Goal: Transaction & Acquisition: Download file/media

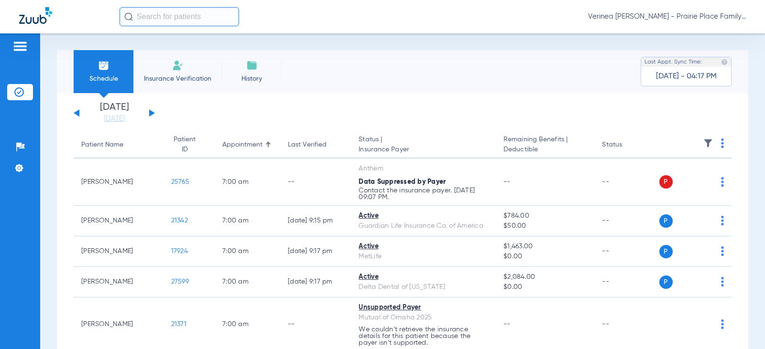
click at [150, 110] on button at bounding box center [152, 112] width 6 height 7
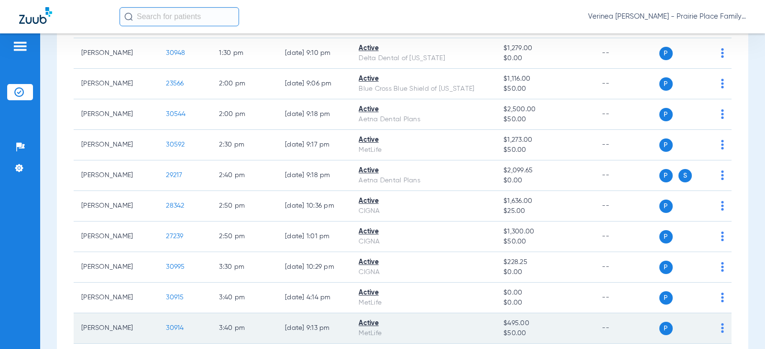
scroll to position [784, 0]
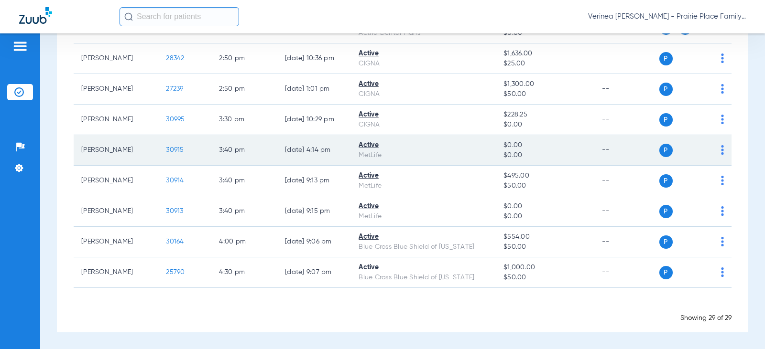
click at [168, 155] on td "30915" at bounding box center [184, 150] width 53 height 31
click at [168, 149] on span "30915" at bounding box center [175, 150] width 18 height 7
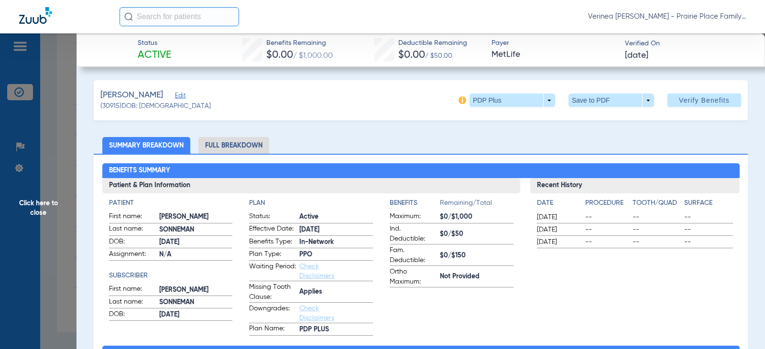
click at [230, 147] on li "Full Breakdown" at bounding box center [233, 145] width 71 height 17
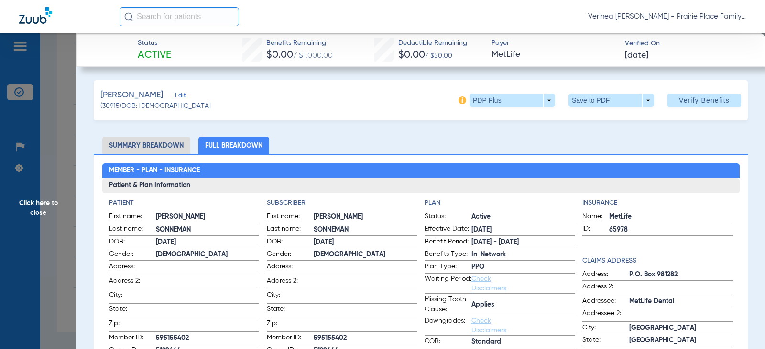
click at [602, 102] on span at bounding box center [611, 100] width 23 height 23
click at [597, 120] on span "Save to PDF" at bounding box center [607, 119] width 38 height 7
click at [41, 212] on span "Click here to close" at bounding box center [38, 207] width 76 height 349
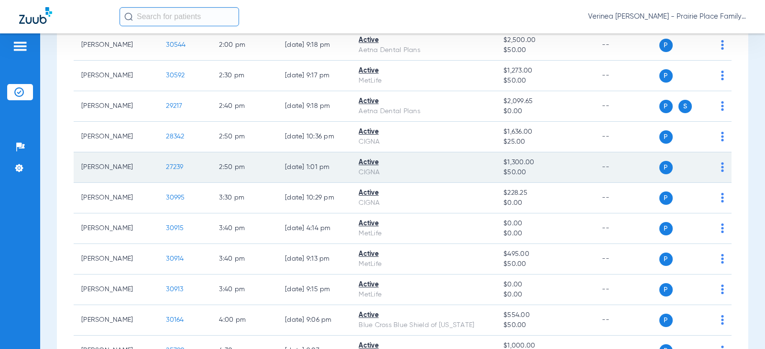
scroll to position [689, 0]
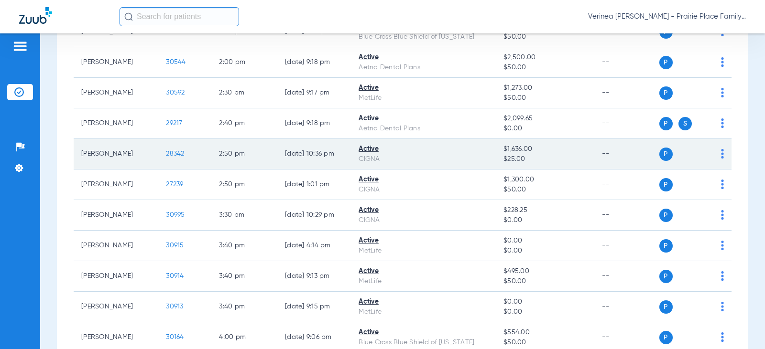
click at [168, 156] on span "28342" at bounding box center [175, 154] width 18 height 7
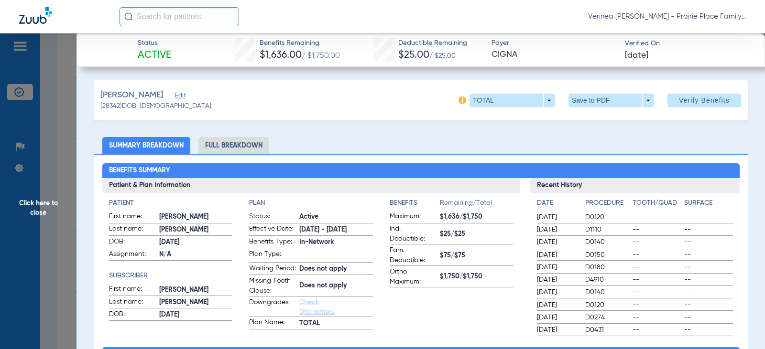
click at [253, 147] on li "Full Breakdown" at bounding box center [233, 145] width 71 height 17
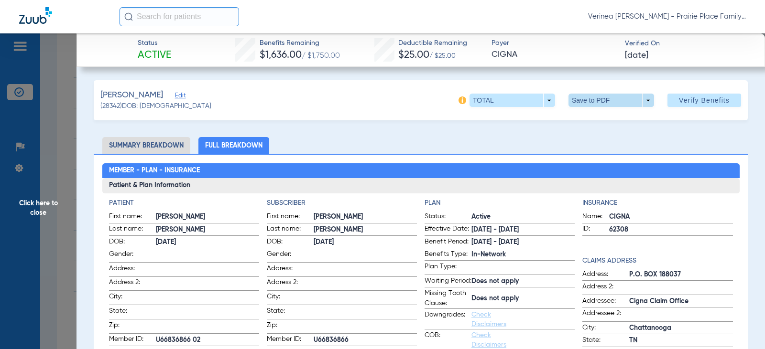
click at [601, 95] on span at bounding box center [611, 100] width 23 height 23
click at [596, 124] on button "insert_drive_file Save to PDF" at bounding box center [598, 119] width 72 height 19
click at [44, 212] on span "Click here to close" at bounding box center [38, 207] width 76 height 349
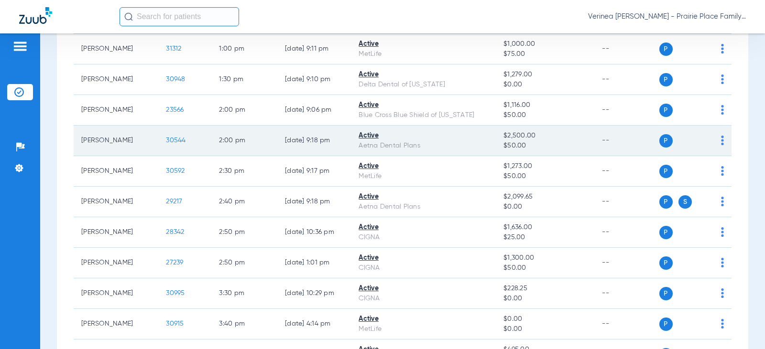
scroll to position [593, 0]
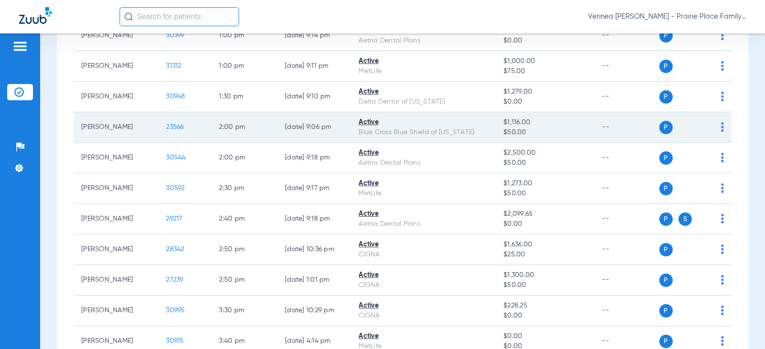
click at [171, 127] on span "23566" at bounding box center [175, 127] width 18 height 7
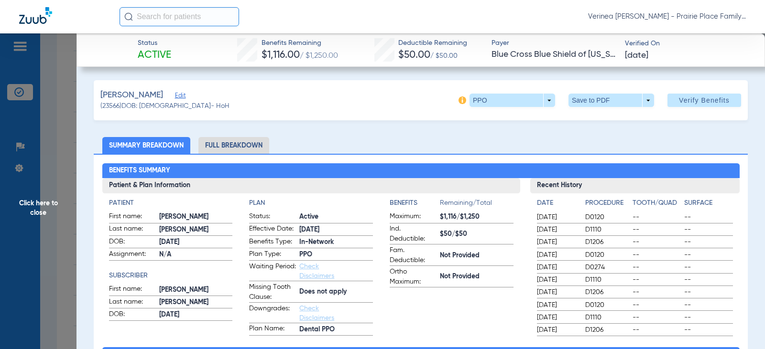
click at [248, 148] on li "Full Breakdown" at bounding box center [233, 145] width 71 height 17
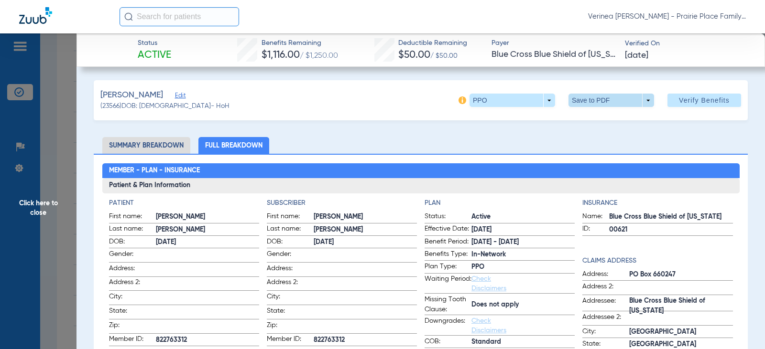
click at [601, 102] on span at bounding box center [611, 100] width 23 height 23
click at [595, 130] on div at bounding box center [382, 174] width 765 height 349
click at [600, 107] on span at bounding box center [611, 100] width 23 height 23
click at [598, 120] on span "Save to PDF" at bounding box center [607, 119] width 38 height 7
click at [37, 208] on span "Click here to close" at bounding box center [38, 207] width 76 height 349
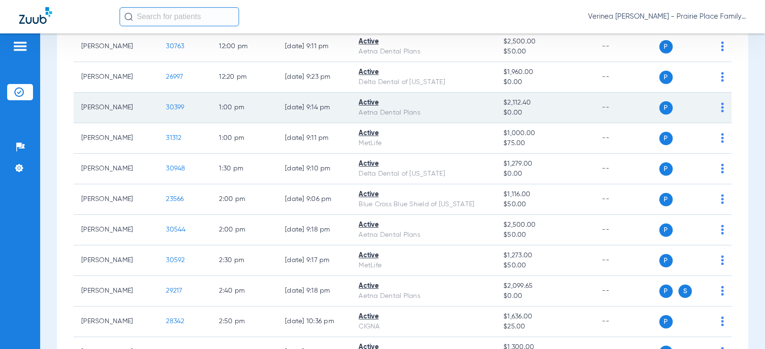
scroll to position [498, 0]
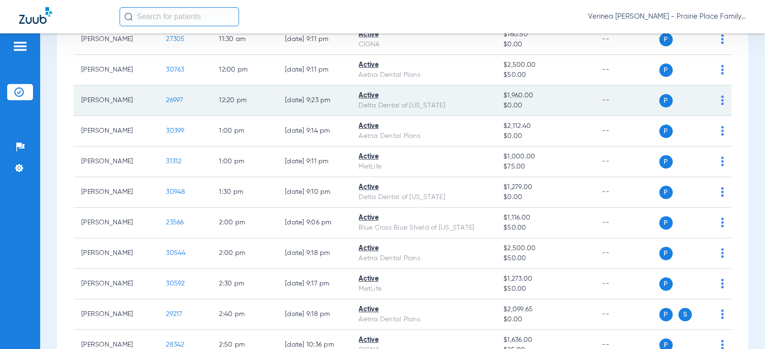
click at [172, 104] on span "26997" at bounding box center [174, 100] width 17 height 7
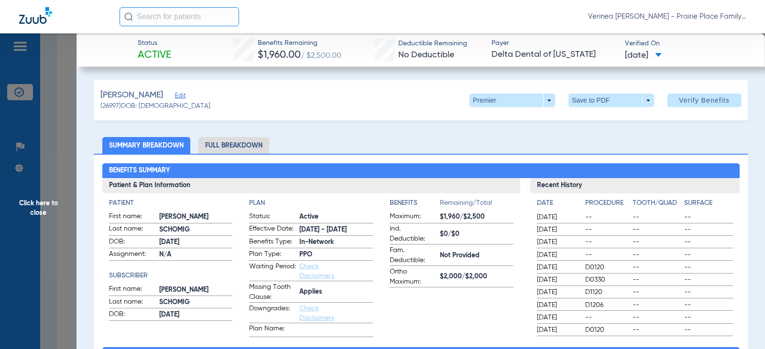
click at [220, 151] on li "Full Breakdown" at bounding box center [233, 145] width 71 height 17
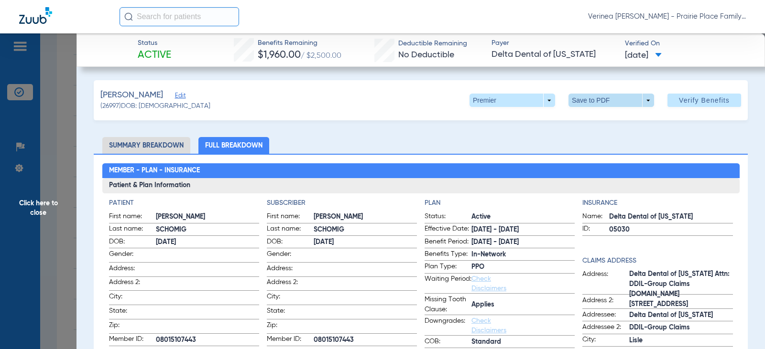
click at [600, 104] on span at bounding box center [611, 100] width 23 height 23
click at [585, 123] on button "insert_drive_file Save to PDF" at bounding box center [598, 119] width 72 height 19
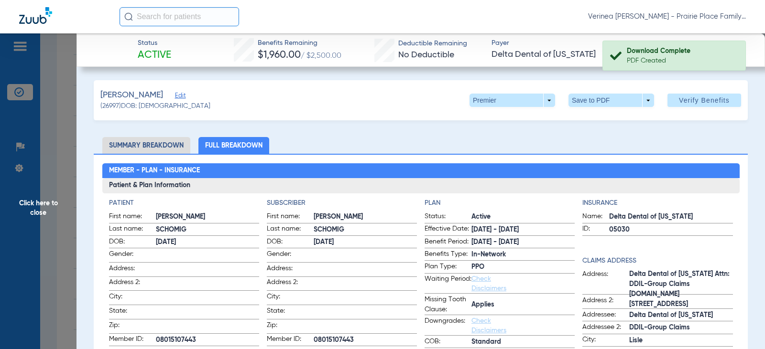
click at [41, 211] on span "Click here to close" at bounding box center [38, 207] width 76 height 349
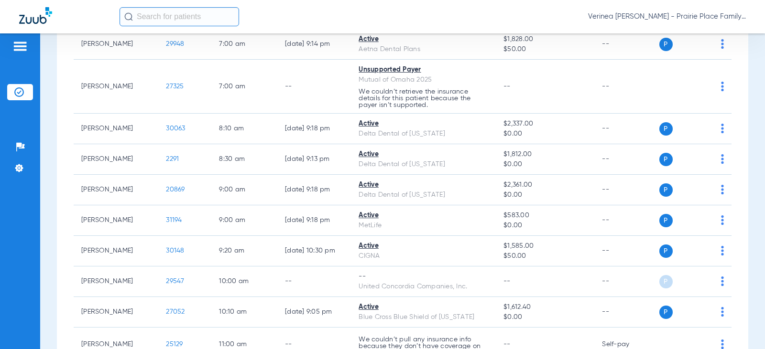
scroll to position [259, 0]
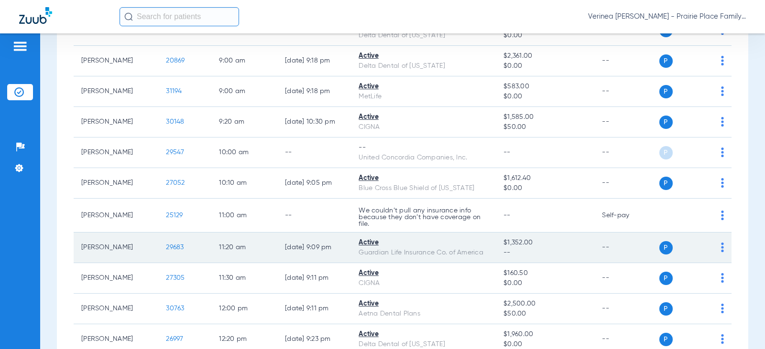
click at [166, 250] on span "29683" at bounding box center [175, 247] width 18 height 7
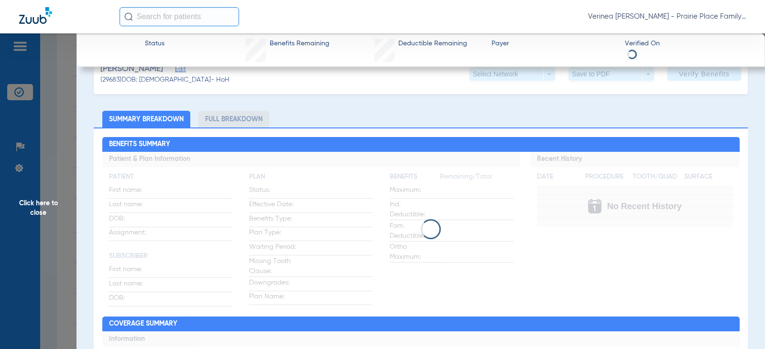
scroll to position [48, 0]
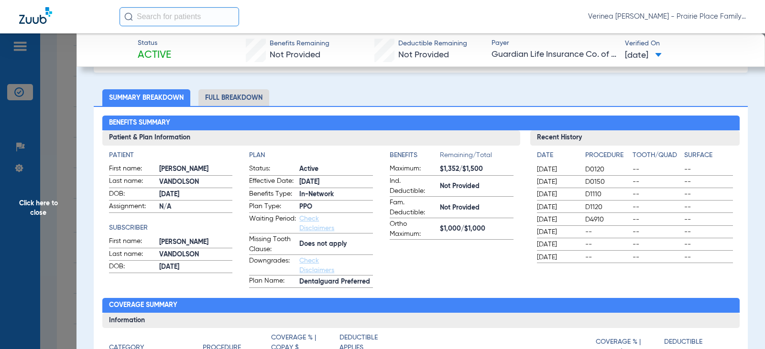
click at [254, 98] on li "Full Breakdown" at bounding box center [233, 97] width 71 height 17
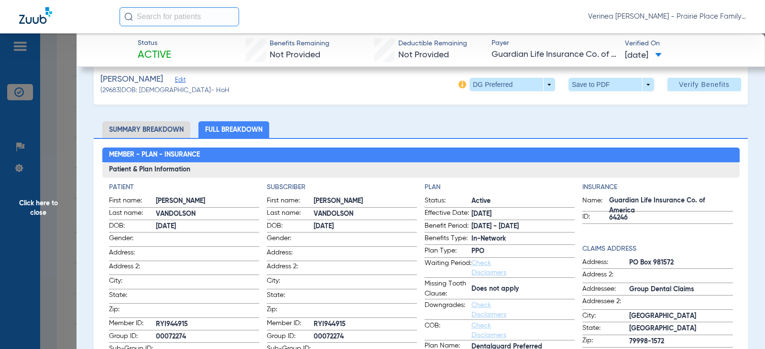
scroll to position [0, 0]
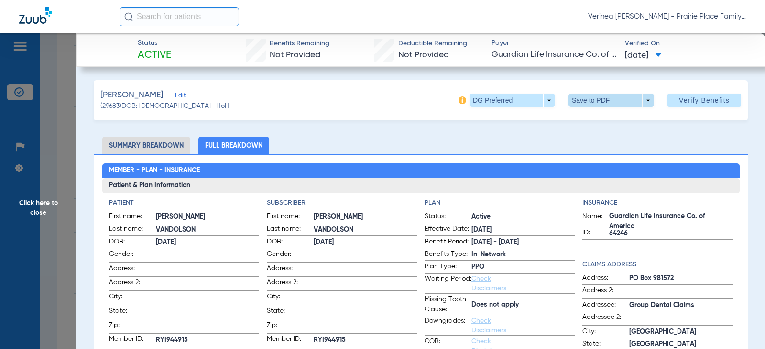
click at [600, 104] on span at bounding box center [611, 100] width 23 height 23
click at [595, 122] on span "Save to PDF" at bounding box center [607, 119] width 38 height 7
click at [36, 216] on span "Click here to close" at bounding box center [38, 207] width 76 height 349
